Goal: Find specific page/section

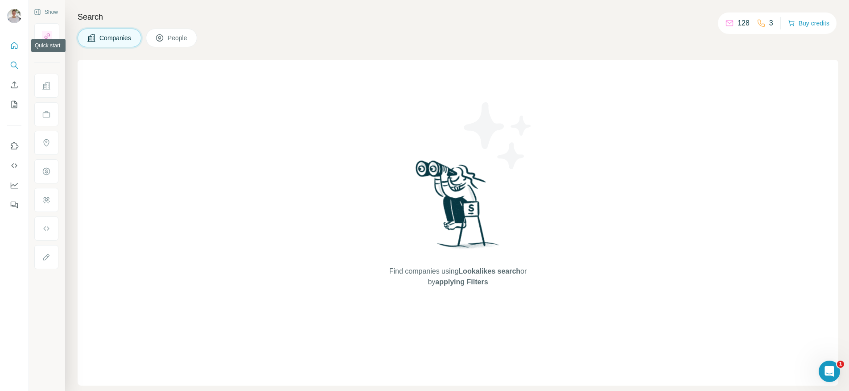
click at [18, 45] on icon "Quick start" at bounding box center [14, 45] width 9 height 9
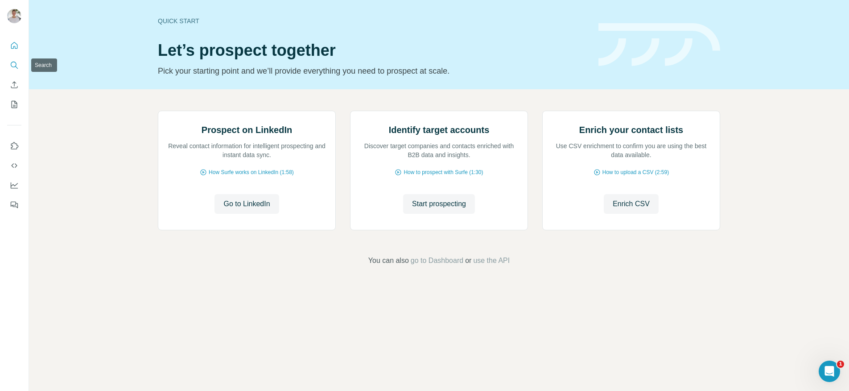
click at [16, 65] on icon "Search" at bounding box center [14, 65] width 6 height 6
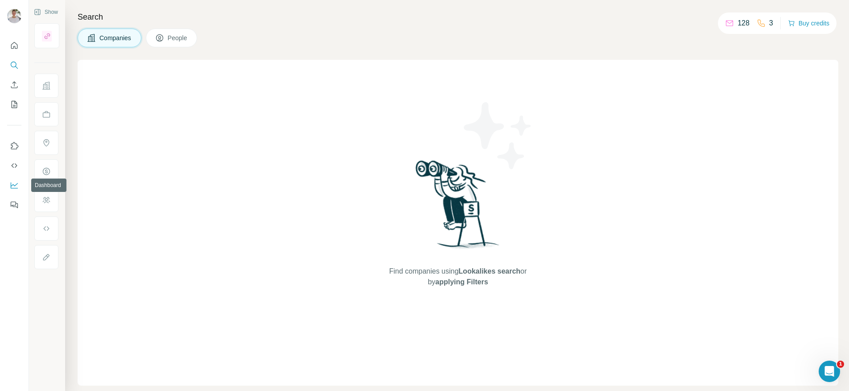
click at [8, 182] on button "Dashboard" at bounding box center [14, 185] width 14 height 16
